Goal: Transaction & Acquisition: Purchase product/service

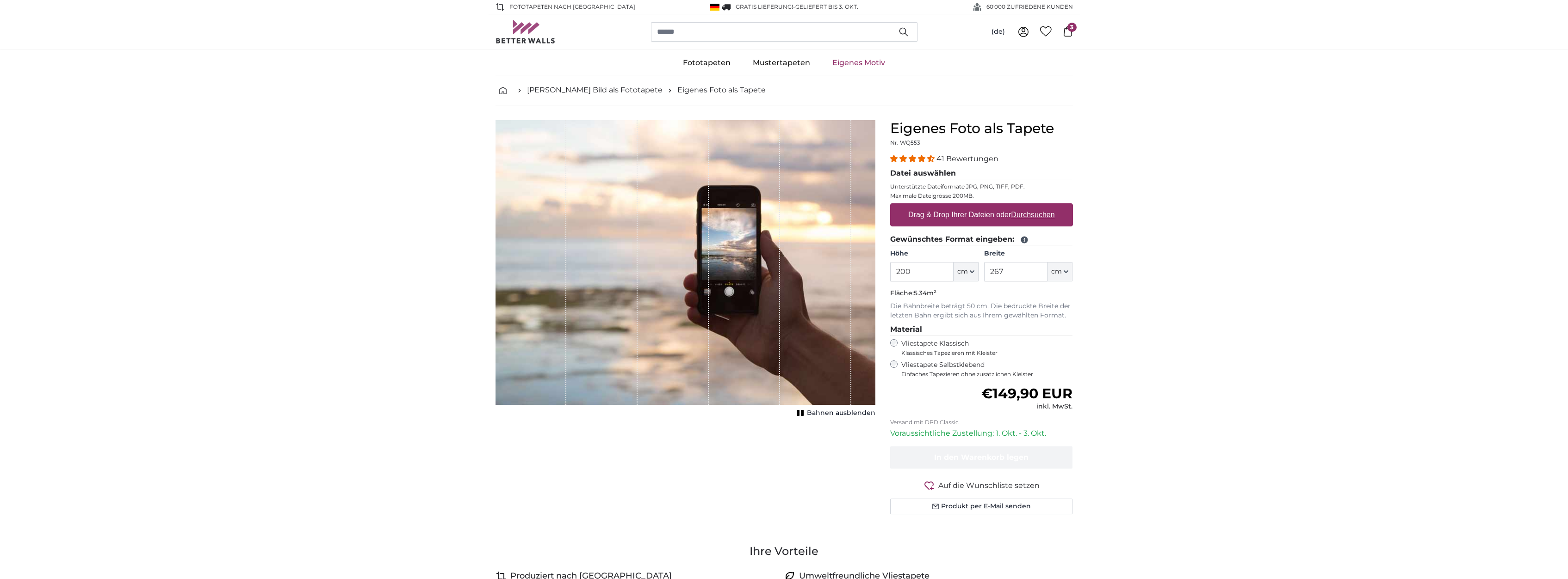
click at [1022, 217] on u "Durchsuchen" at bounding box center [1032, 215] width 43 height 8
click at [1022, 206] on input "Drag & Drop Ihrer Dateien oder Durchsuchen" at bounding box center [981, 204] width 183 height 3
type input "**********"
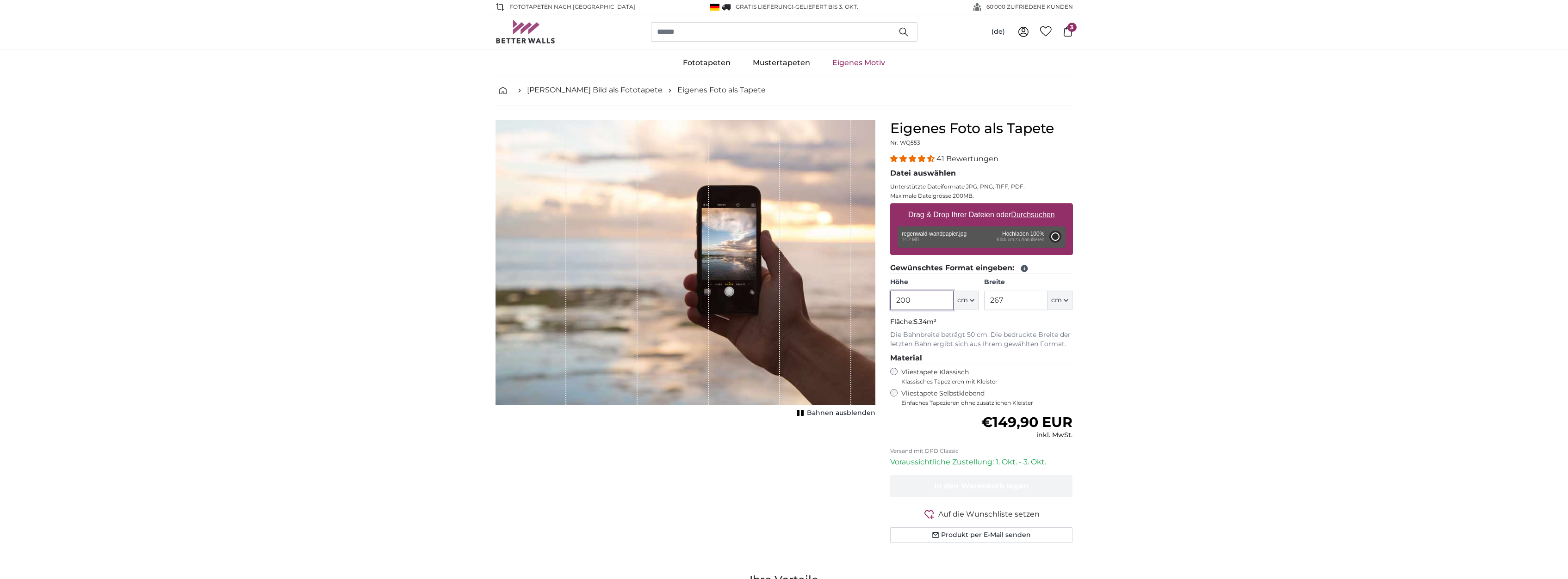
drag, startPoint x: 908, startPoint y: 299, endPoint x: 889, endPoint y: 303, distance: 19.4
click at [890, 303] on input "200" at bounding box center [922, 300] width 63 height 19
type input "200"
type input "356"
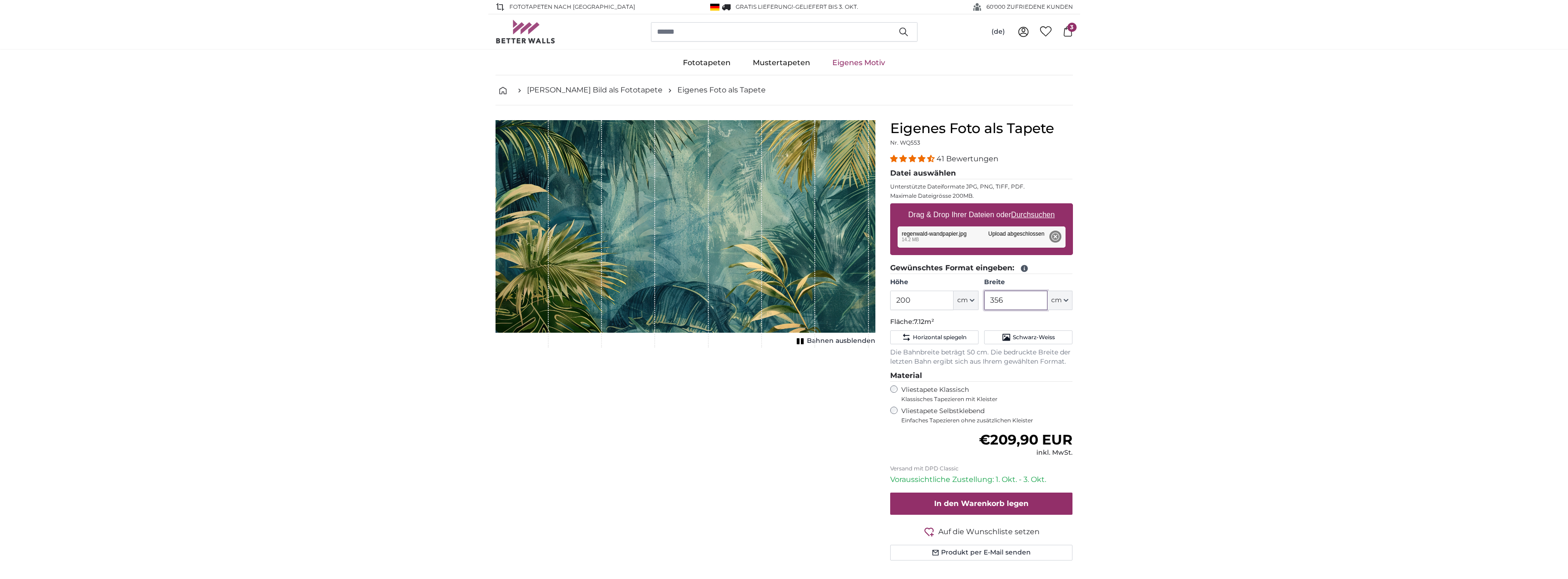
click at [1011, 300] on input "356" at bounding box center [1016, 300] width 63 height 19
drag, startPoint x: 942, startPoint y: 300, endPoint x: 889, endPoint y: 302, distance: 53.0
click at [894, 303] on input "200" at bounding box center [922, 300] width 63 height 19
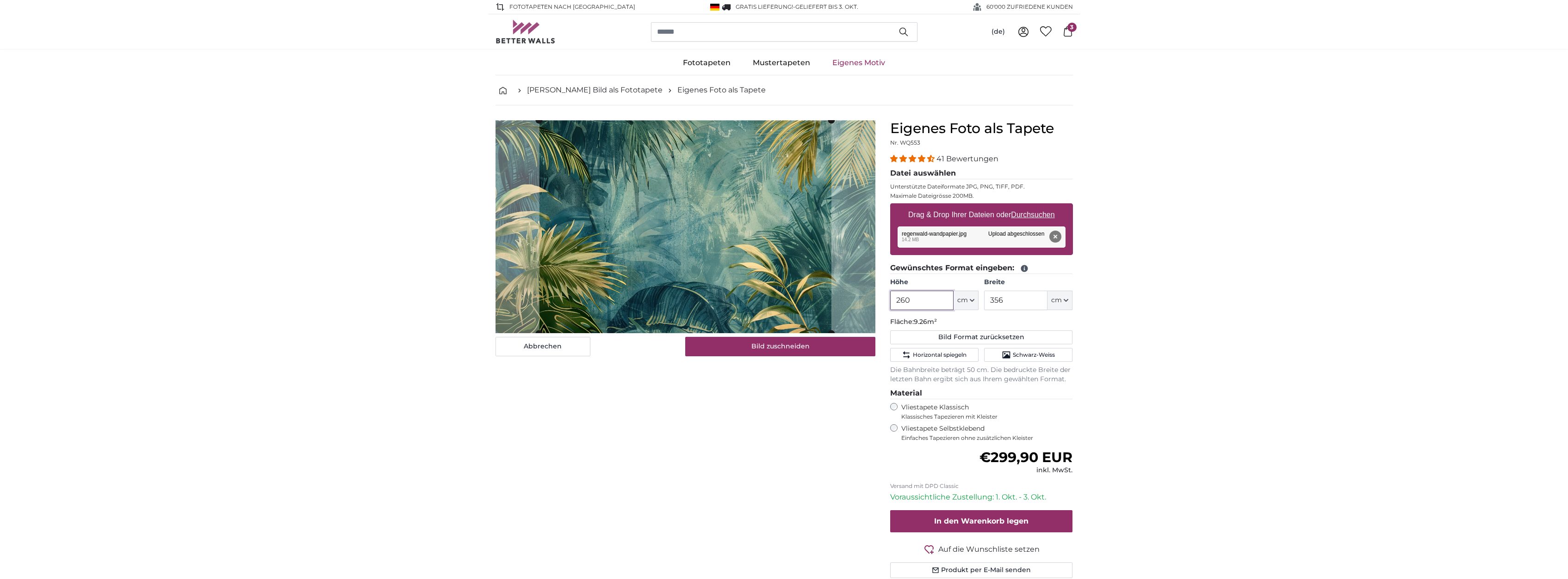
type input "260"
click at [1012, 301] on input "356" at bounding box center [1016, 300] width 63 height 19
drag, startPoint x: 1017, startPoint y: 299, endPoint x: 966, endPoint y: 305, distance: 51.4
click at [984, 305] on input "356" at bounding box center [1016, 300] width 63 height 19
type input "460"
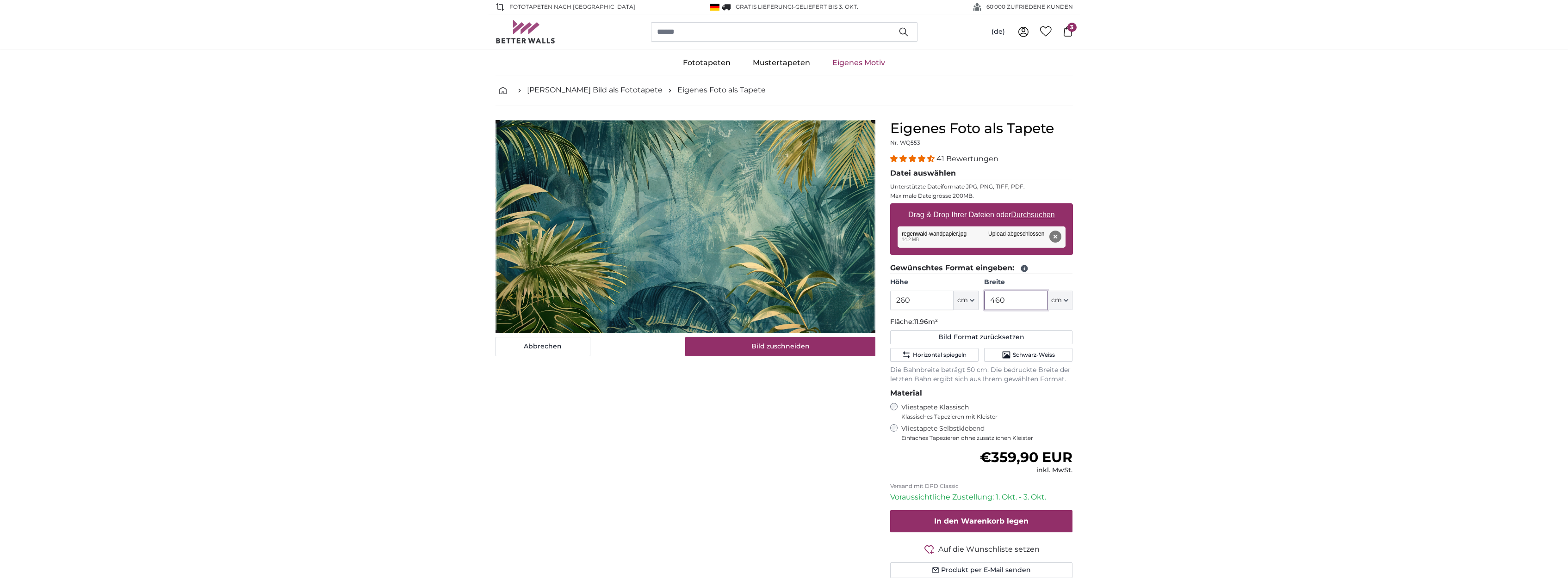
type input "460"
click at [730, 278] on cropper-handle at bounding box center [685, 227] width 377 height 213
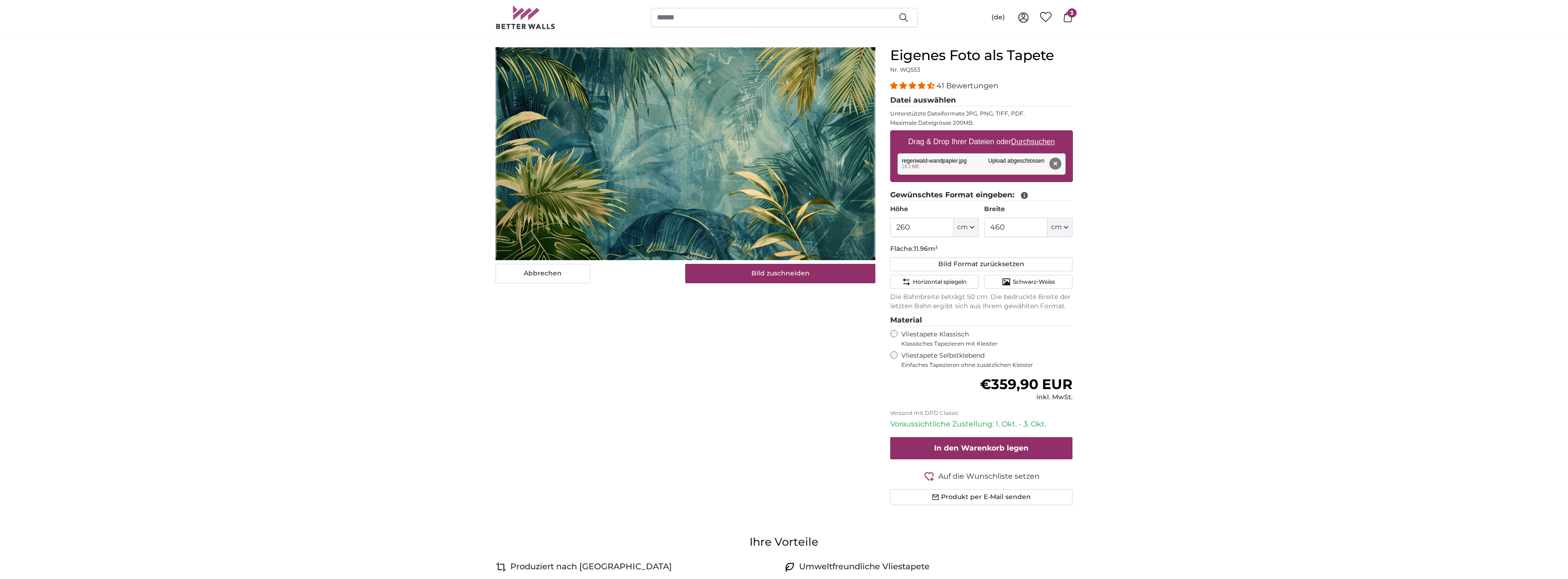
scroll to position [47, 0]
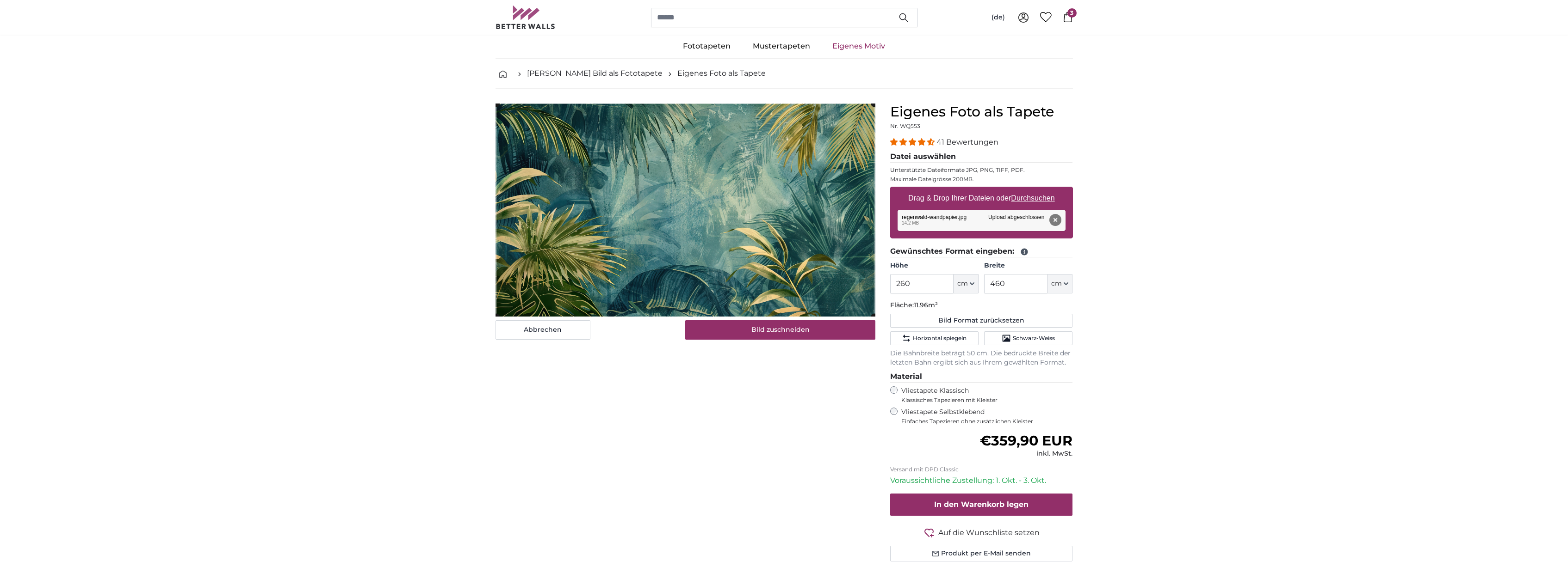
scroll to position [0, 0]
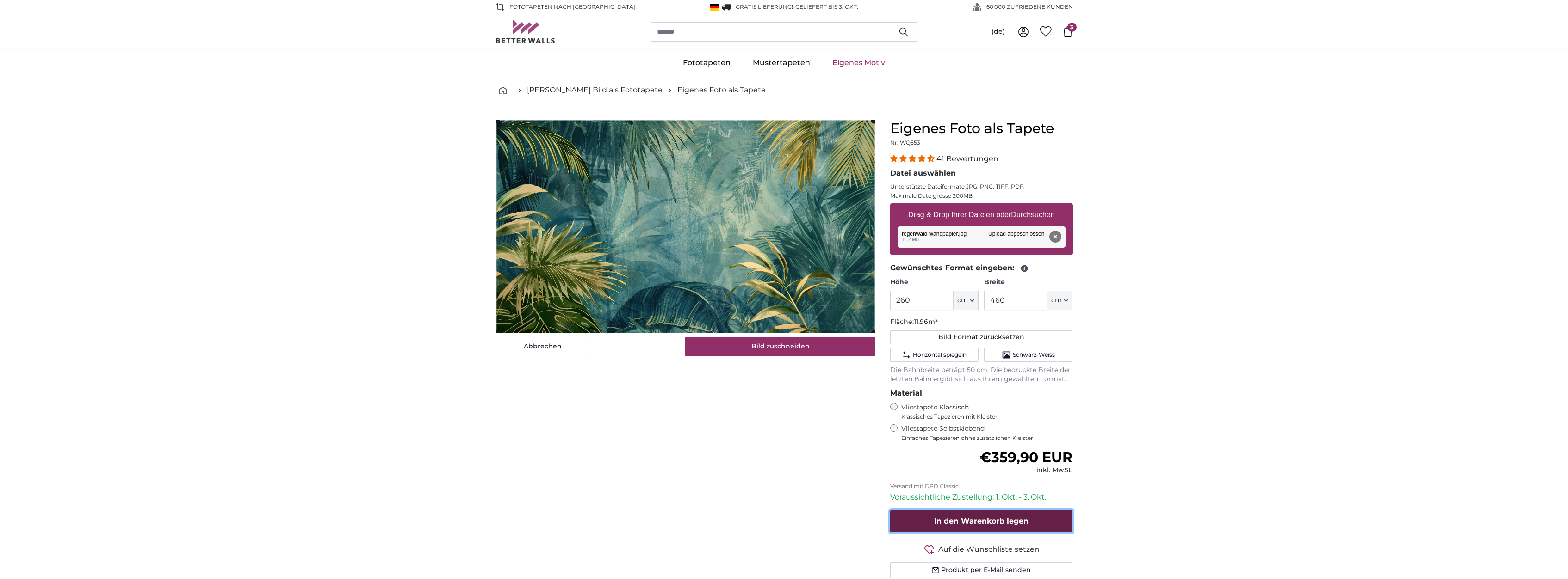
click at [999, 521] on span "In den Warenkorb legen" at bounding box center [981, 521] width 94 height 9
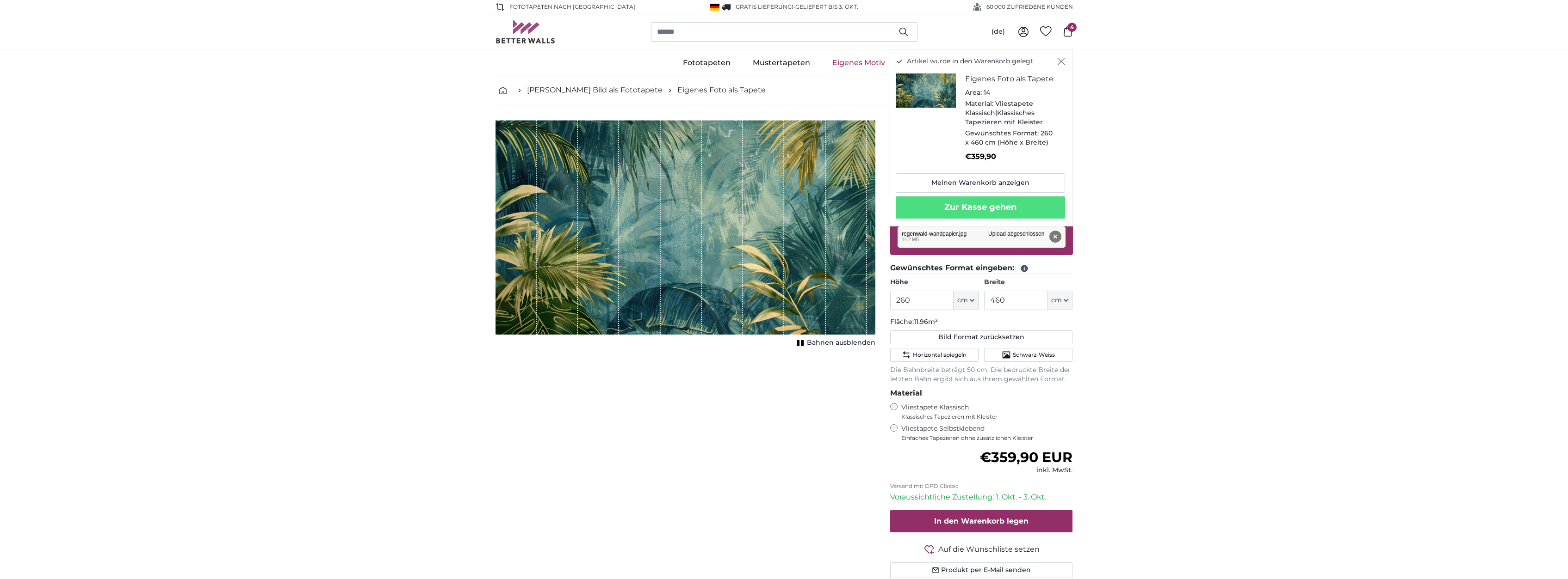
click at [732, 417] on div "Abbrechen Bild zuschneiden Bahnen ausblenden" at bounding box center [685, 361] width 394 height 480
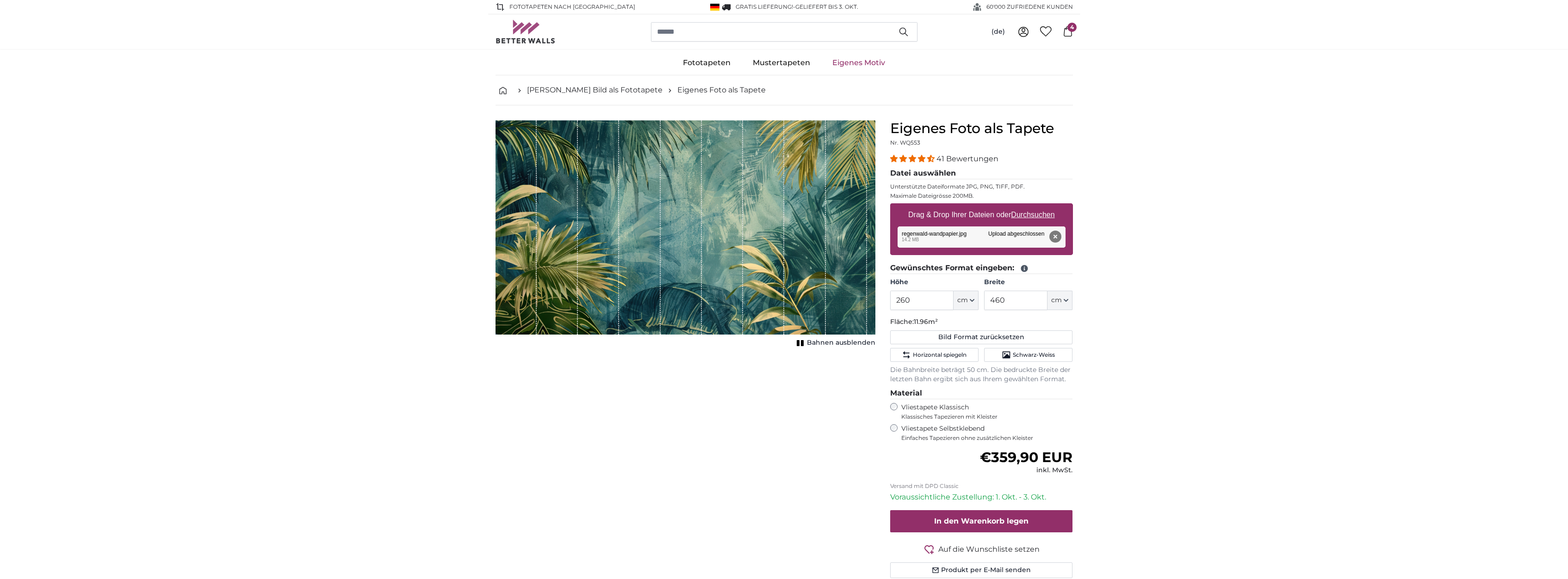
drag, startPoint x: 1180, startPoint y: 213, endPoint x: 1170, endPoint y: 216, distance: 10.4
click at [1066, 30] on icon at bounding box center [1068, 31] width 10 height 10
